Goal: Task Accomplishment & Management: Use online tool/utility

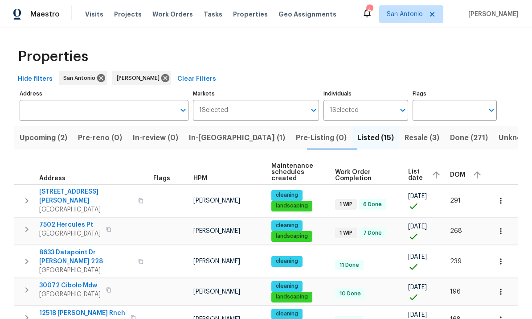
click at [42, 139] on span "Upcoming (2)" at bounding box center [44, 137] width 48 height 12
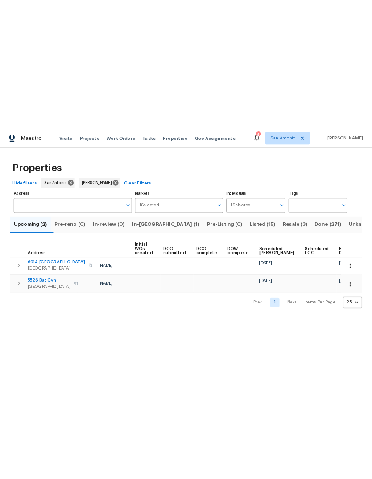
scroll to position [0, 64]
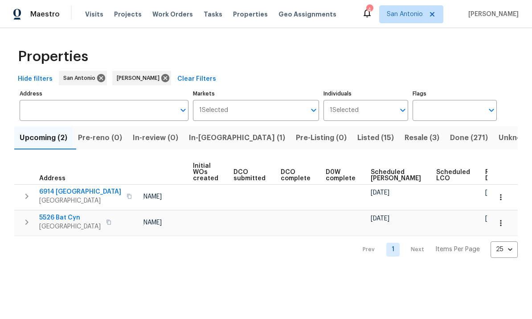
click at [371, 198] on icon "button" at bounding box center [500, 196] width 9 height 9
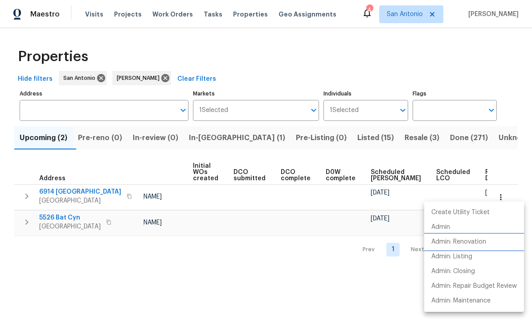
click at [371, 243] on p "Admin: Renovation" at bounding box center [458, 241] width 55 height 9
click at [303, 266] on div at bounding box center [266, 159] width 532 height 319
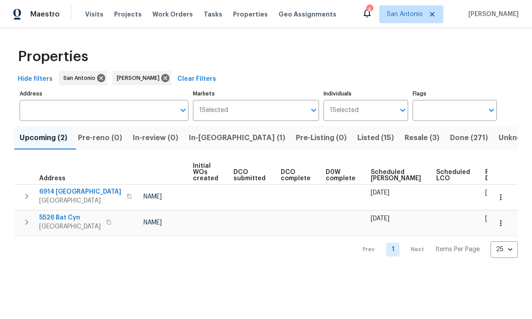
click at [371, 227] on icon "button" at bounding box center [500, 222] width 9 height 9
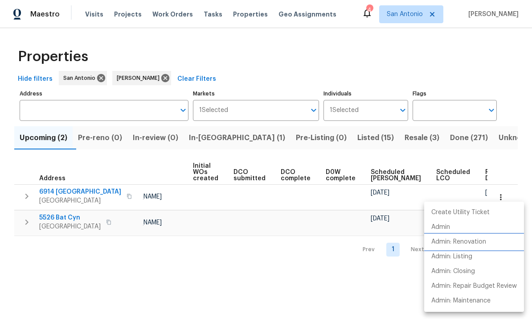
click at [371, 243] on p "Admin: Renovation" at bounding box center [458, 241] width 55 height 9
click at [264, 270] on div at bounding box center [266, 159] width 532 height 319
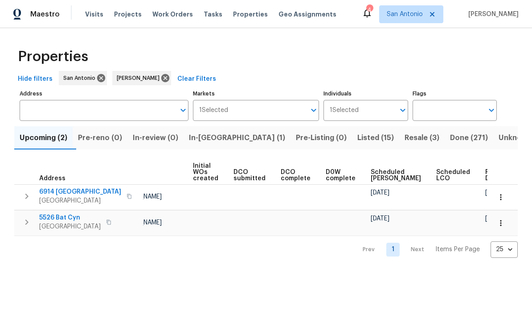
click at [222, 135] on span "In-reno (1)" at bounding box center [237, 137] width 96 height 12
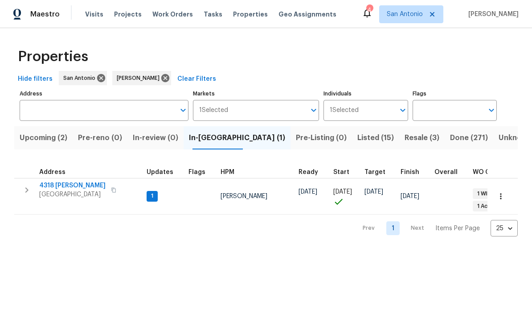
click at [371, 192] on icon "button" at bounding box center [500, 196] width 9 height 9
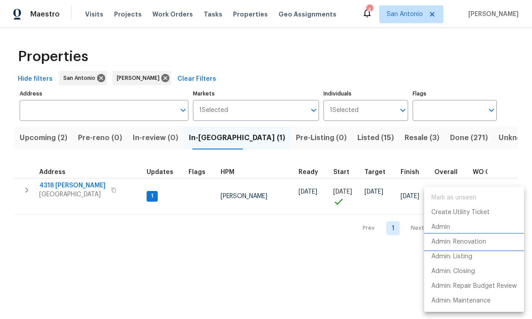
click at [371, 240] on p "Admin: Renovation" at bounding box center [458, 241] width 55 height 9
click at [63, 188] on div at bounding box center [266, 159] width 532 height 319
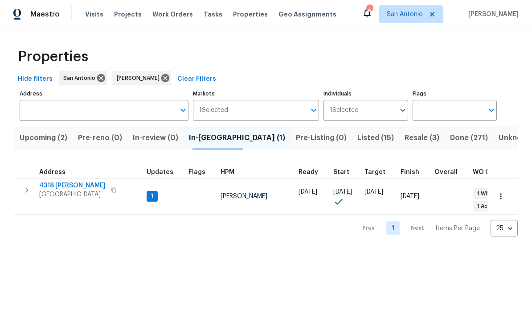
click at [71, 193] on span "[GEOGRAPHIC_DATA]" at bounding box center [72, 194] width 66 height 9
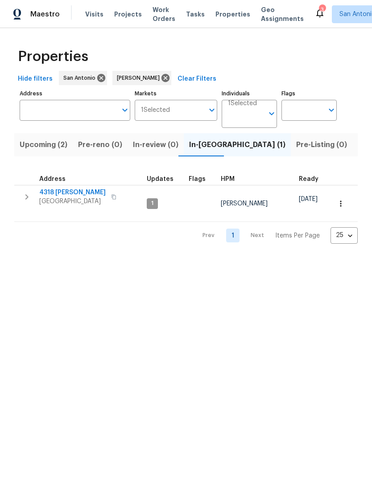
click at [66, 199] on span "[GEOGRAPHIC_DATA]" at bounding box center [72, 201] width 66 height 9
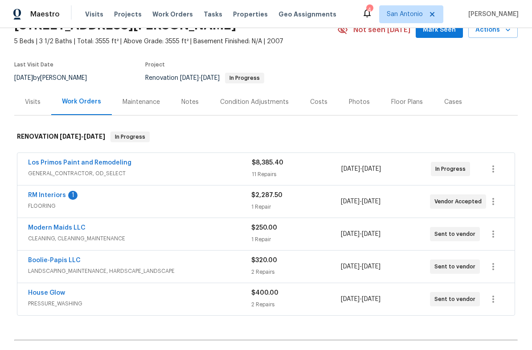
scroll to position [50, 0]
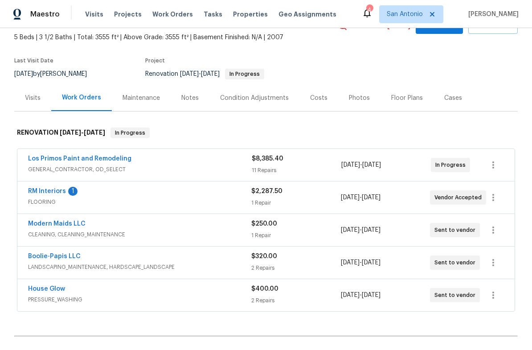
click at [46, 192] on link "RM Interiors" at bounding box center [47, 191] width 38 height 6
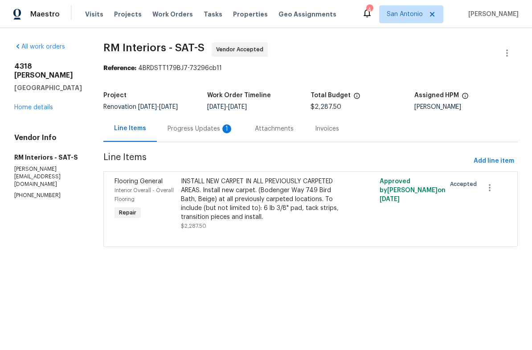
click at [201, 131] on div "Progress Updates 1" at bounding box center [201, 128] width 66 height 9
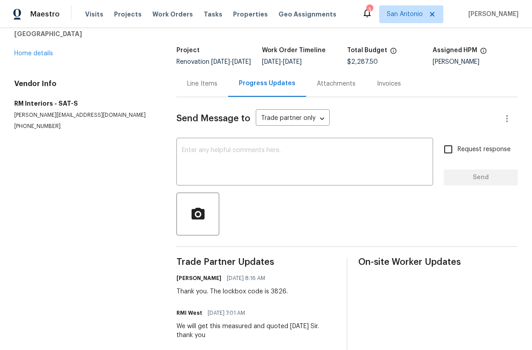
scroll to position [45, 0]
click at [36, 46] on div "[STREET_ADDRESS][PERSON_NAME] Home details" at bounding box center [84, 37] width 141 height 41
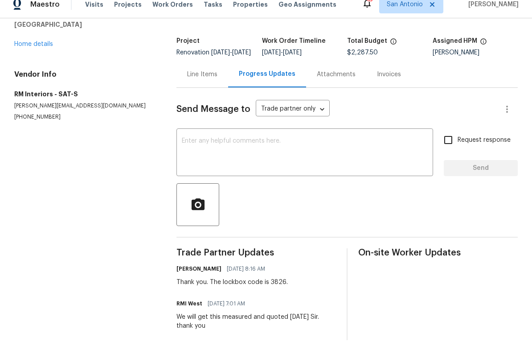
scroll to position [0, 0]
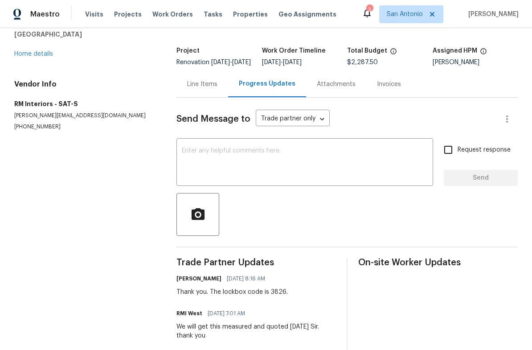
click at [25, 57] on link "Home details" at bounding box center [33, 54] width 39 height 6
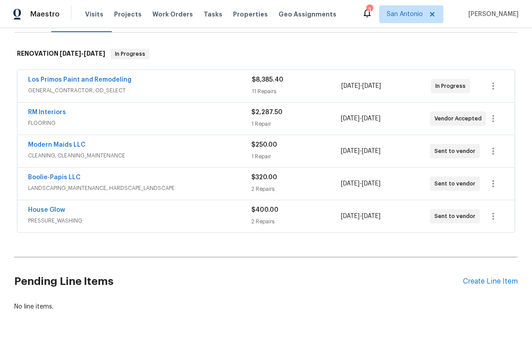
scroll to position [129, 0]
click at [36, 114] on link "RM Interiors" at bounding box center [47, 113] width 38 height 6
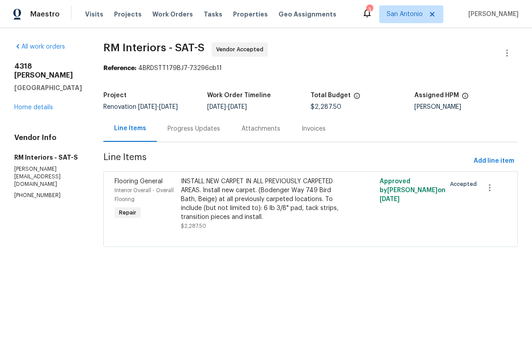
click at [33, 104] on link "Home details" at bounding box center [33, 107] width 39 height 6
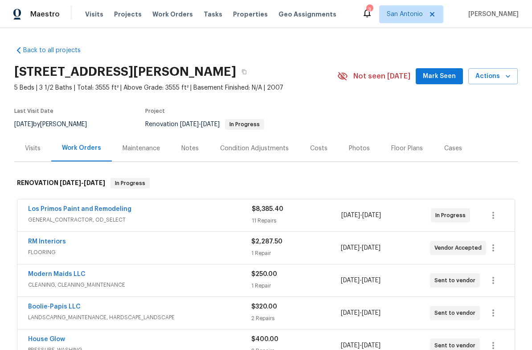
click at [443, 78] on span "Mark Seen" at bounding box center [439, 76] width 33 height 11
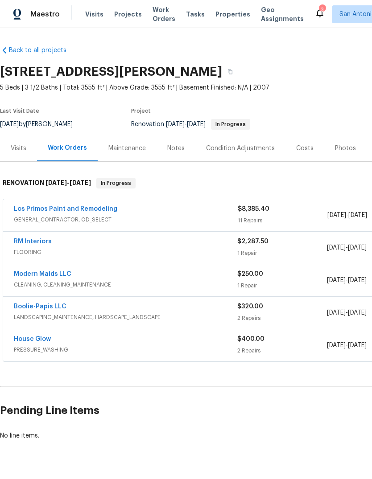
click at [178, 154] on div "Notes" at bounding box center [175, 148] width 39 height 26
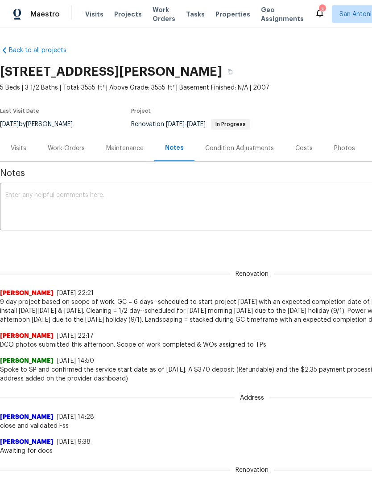
click at [63, 148] on div "Work Orders" at bounding box center [66, 148] width 37 height 9
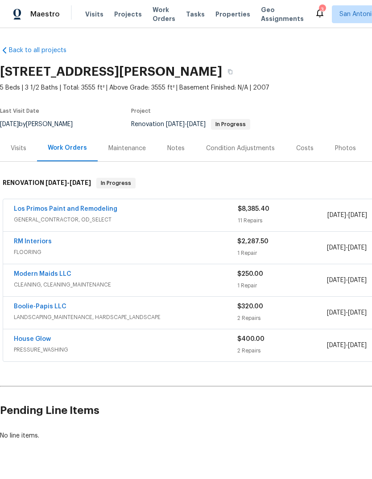
click at [33, 242] on link "RM Interiors" at bounding box center [33, 241] width 38 height 6
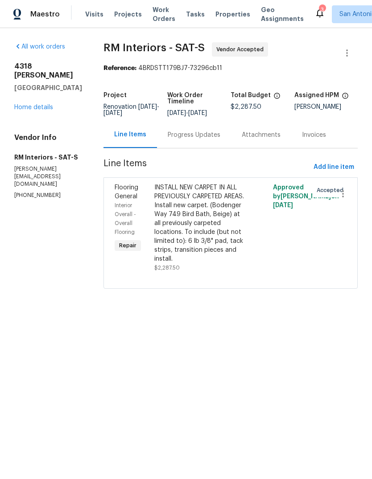
click at [201, 136] on div "Progress Updates" at bounding box center [194, 135] width 53 height 9
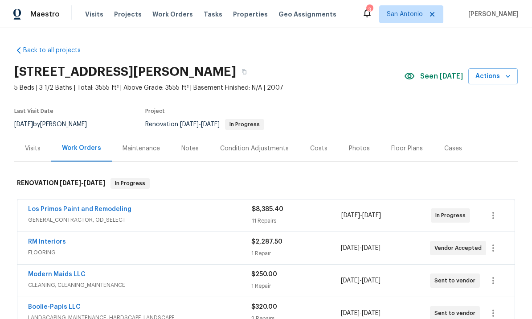
click at [53, 239] on link "RM Interiors" at bounding box center [47, 241] width 38 height 6
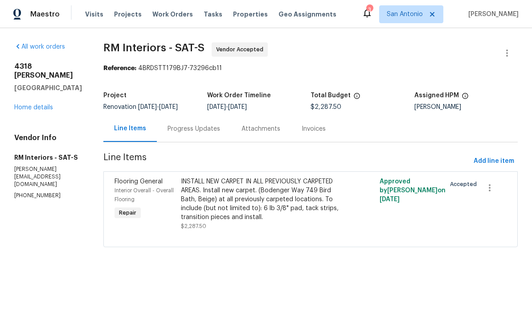
click at [197, 131] on div "Progress Updates" at bounding box center [194, 128] width 53 height 9
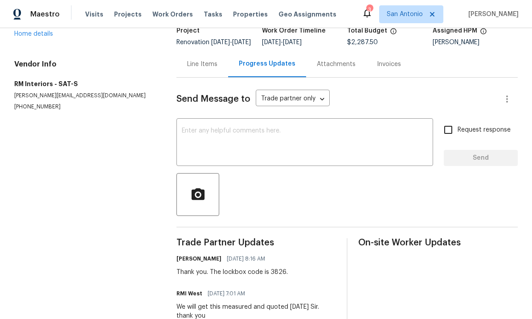
scroll to position [64, 0]
click at [225, 141] on textarea at bounding box center [305, 143] width 246 height 31
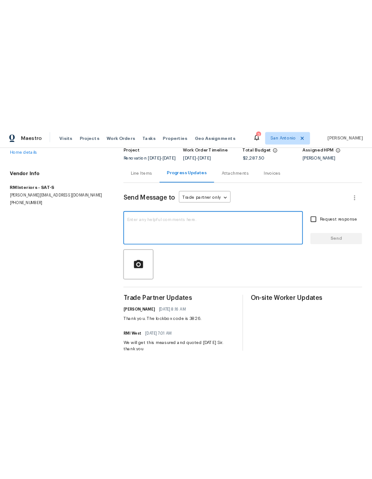
scroll to position [0, 0]
